Goal: Task Accomplishment & Management: Manage account settings

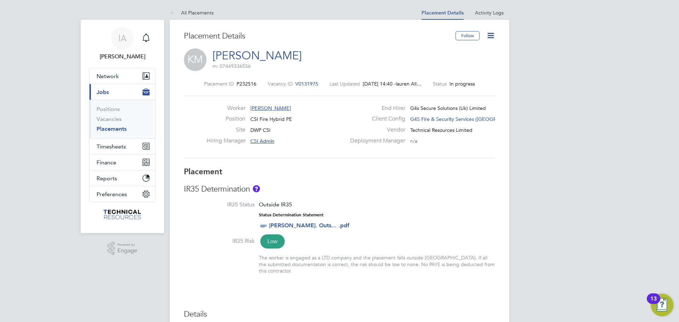
click at [117, 126] on link "Placements" at bounding box center [112, 129] width 30 height 7
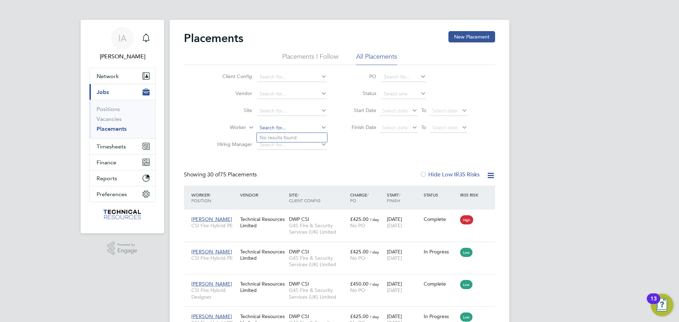
click at [297, 128] on input at bounding box center [292, 128] width 70 height 10
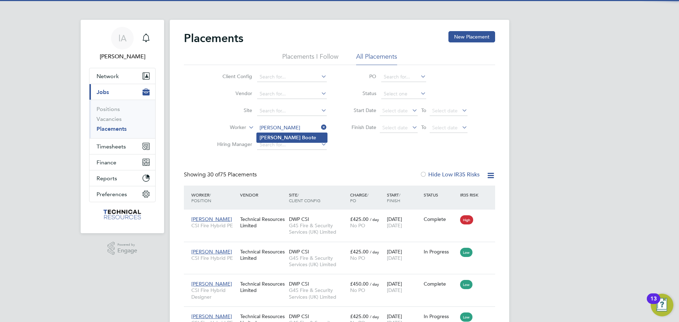
click at [293, 135] on li "Lee Boot e" at bounding box center [292, 138] width 70 height 10
type input "[PERSON_NAME]"
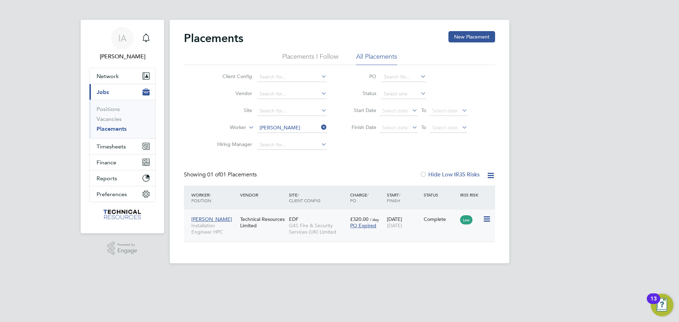
click at [220, 231] on span "Installation Engineer HPC" at bounding box center [213, 229] width 45 height 13
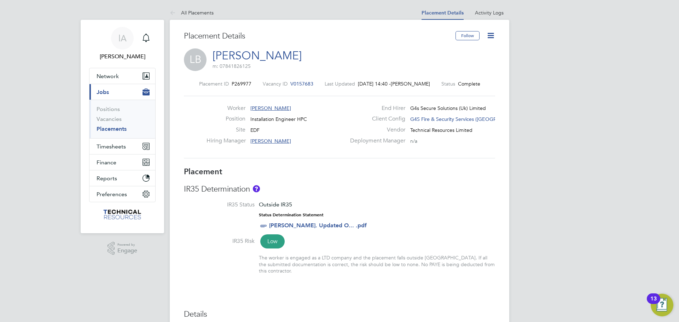
click at [494, 32] on icon at bounding box center [490, 35] width 9 height 9
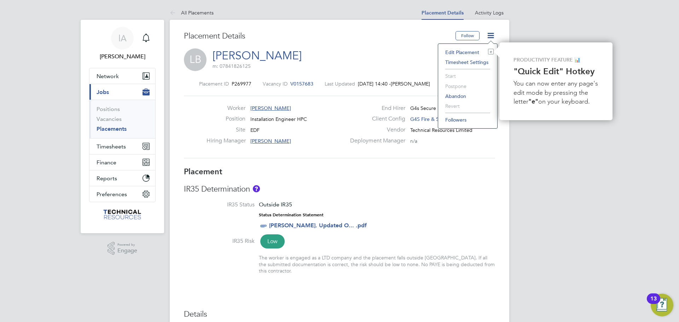
click at [468, 51] on li "Edit Placement e" at bounding box center [468, 52] width 52 height 10
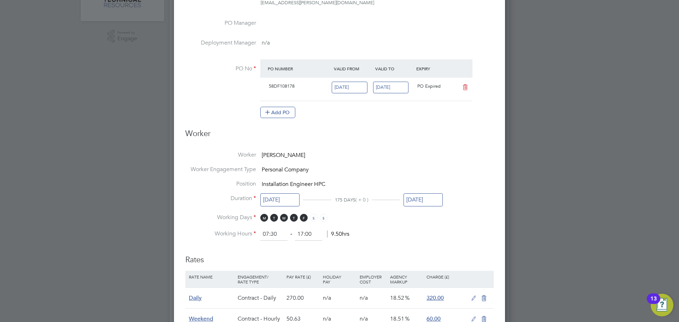
click at [421, 202] on input "[DATE]" at bounding box center [423, 200] width 39 height 13
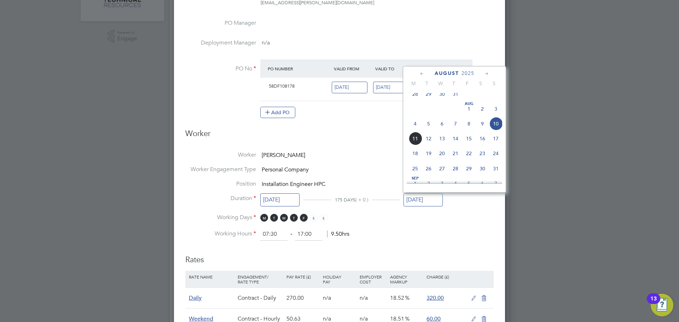
click at [489, 74] on icon at bounding box center [487, 74] width 7 height 8
click at [467, 144] on span "26" at bounding box center [468, 136] width 13 height 13
type input "[DATE]"
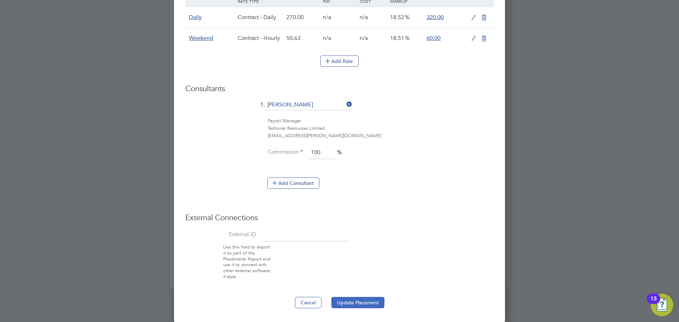
click at [359, 302] on button "Update Placement" at bounding box center [357, 302] width 53 height 11
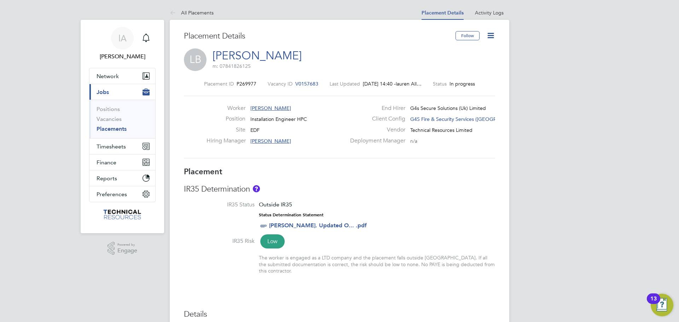
click at [125, 128] on link "Placements" at bounding box center [112, 129] width 30 height 7
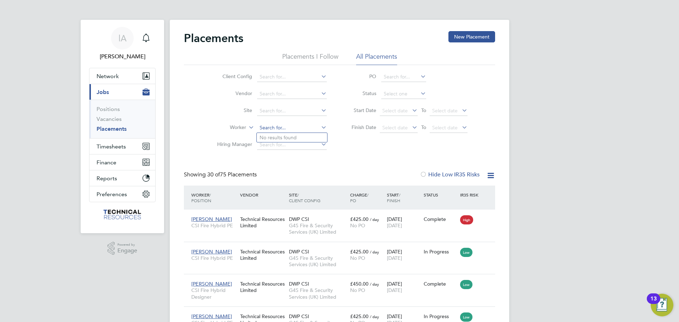
click at [299, 129] on input at bounding box center [292, 128] width 70 height 10
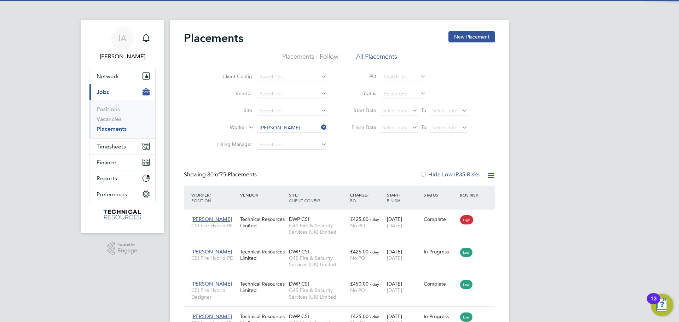
click at [295, 134] on li "[PERSON_NAME]" at bounding box center [300, 138] width 87 height 10
type input "[PERSON_NAME]"
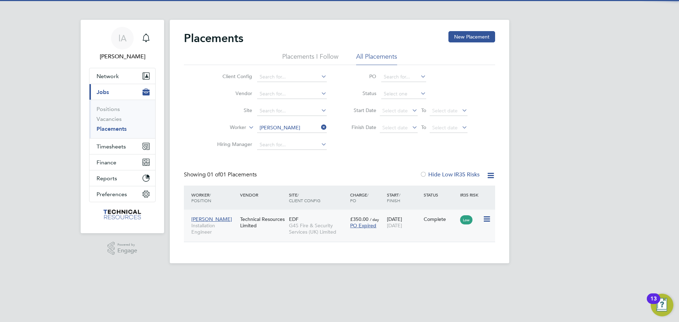
click at [265, 223] on div "Technical Resources Limited" at bounding box center [262, 223] width 49 height 20
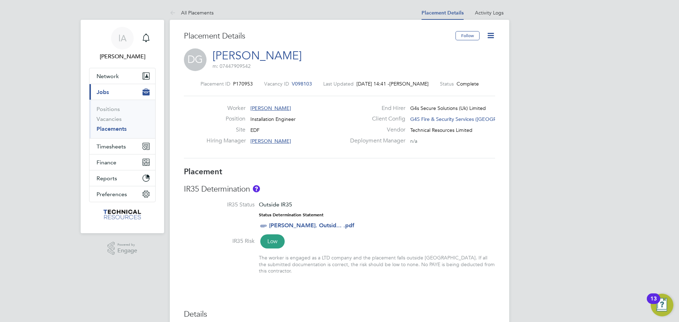
click at [489, 33] on icon at bounding box center [490, 35] width 9 height 9
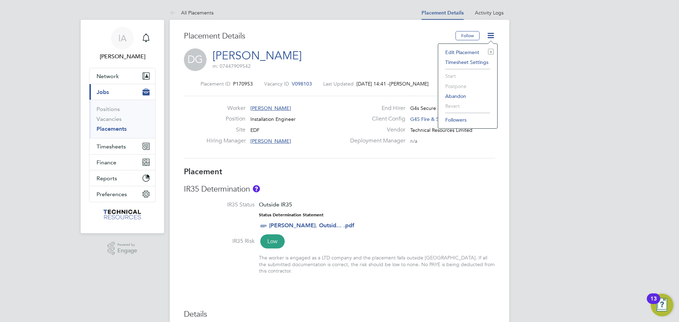
click at [473, 51] on li "Edit Placement e" at bounding box center [468, 52] width 52 height 10
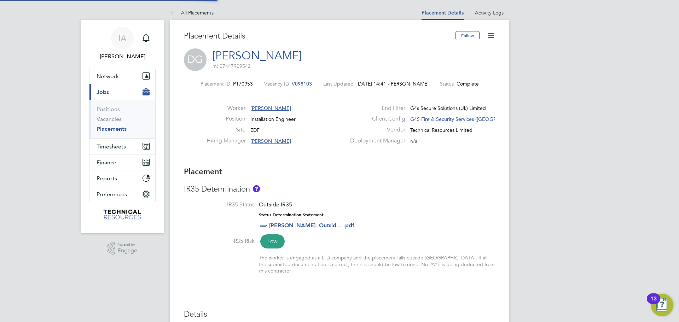
type input "[PERSON_NAME]"
type input "[DATE]"
type input "09:00"
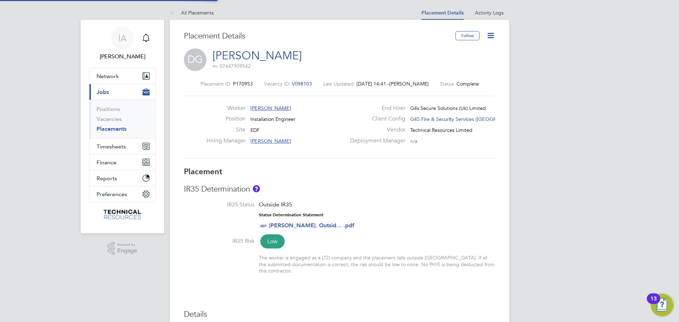
type input "17:00"
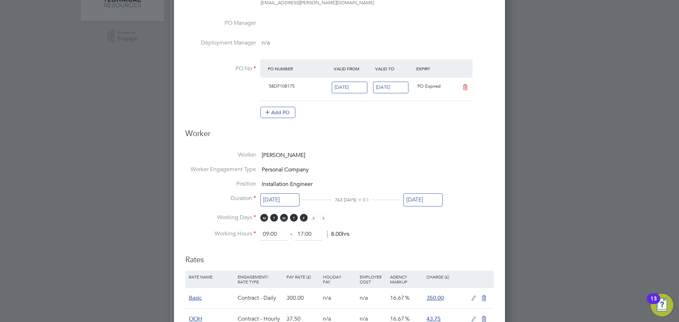
click at [439, 197] on input "[DATE]" at bounding box center [423, 200] width 39 height 13
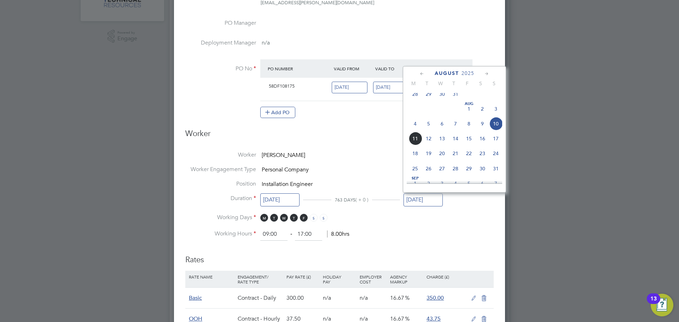
click at [486, 73] on icon at bounding box center [487, 74] width 7 height 8
click at [473, 143] on span "26" at bounding box center [468, 136] width 13 height 13
type input "[DATE]"
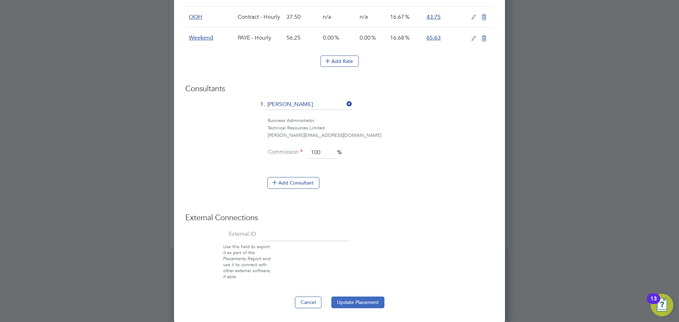
click at [365, 303] on button "Update Placement" at bounding box center [357, 302] width 53 height 11
